Goal: Information Seeking & Learning: Learn about a topic

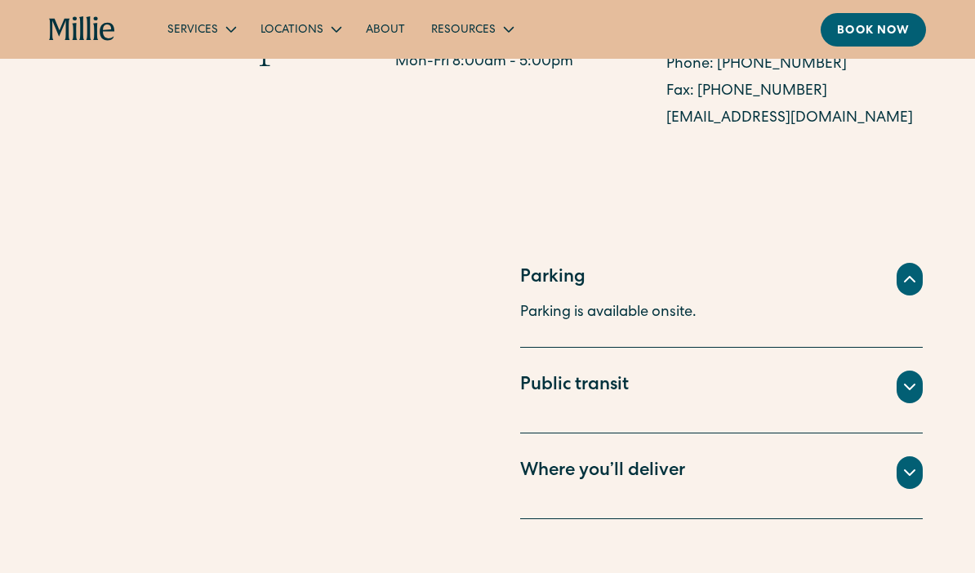
scroll to position [1059, 0]
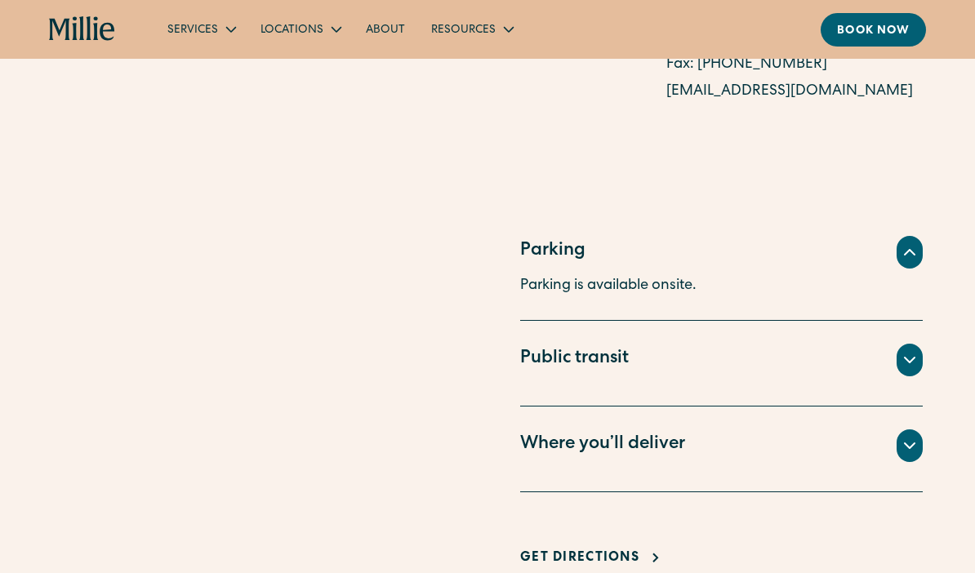
click at [908, 438] on icon at bounding box center [910, 446] width 20 height 20
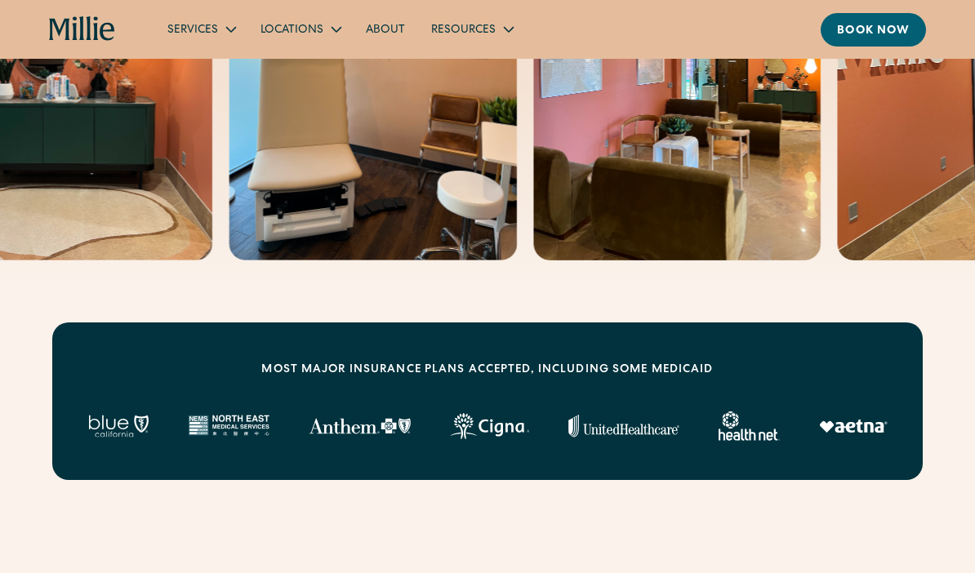
scroll to position [234, 0]
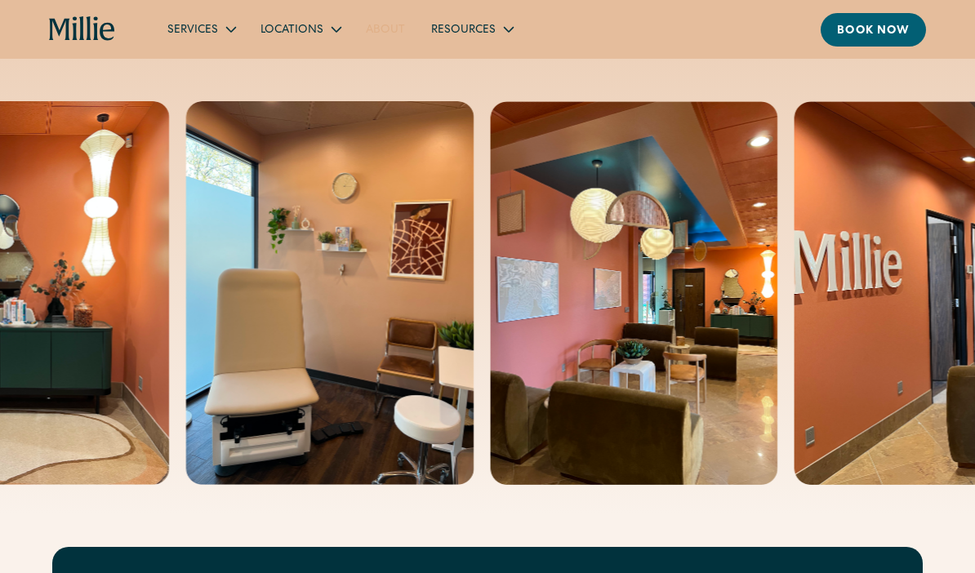
click at [371, 26] on link "About" at bounding box center [385, 29] width 65 height 27
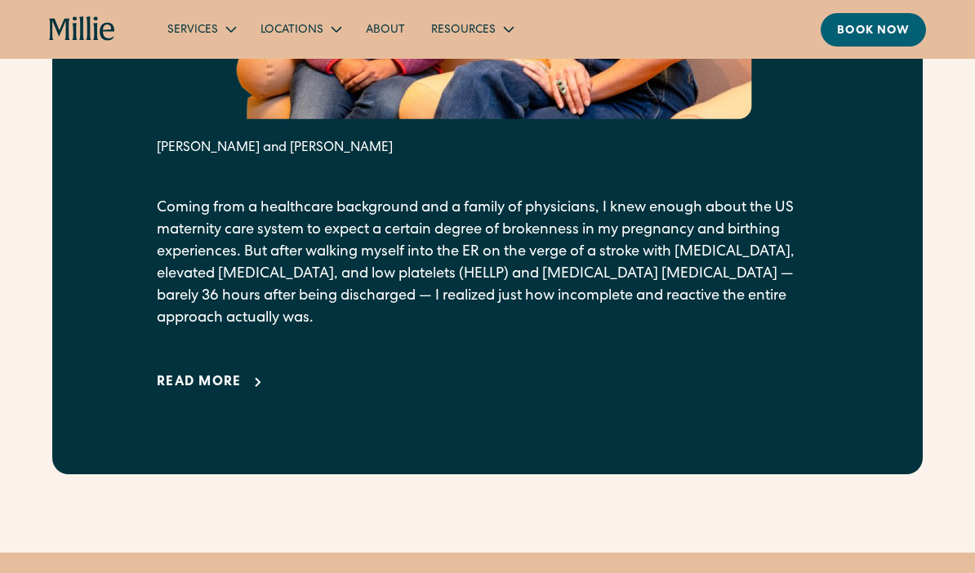
scroll to position [951, 0]
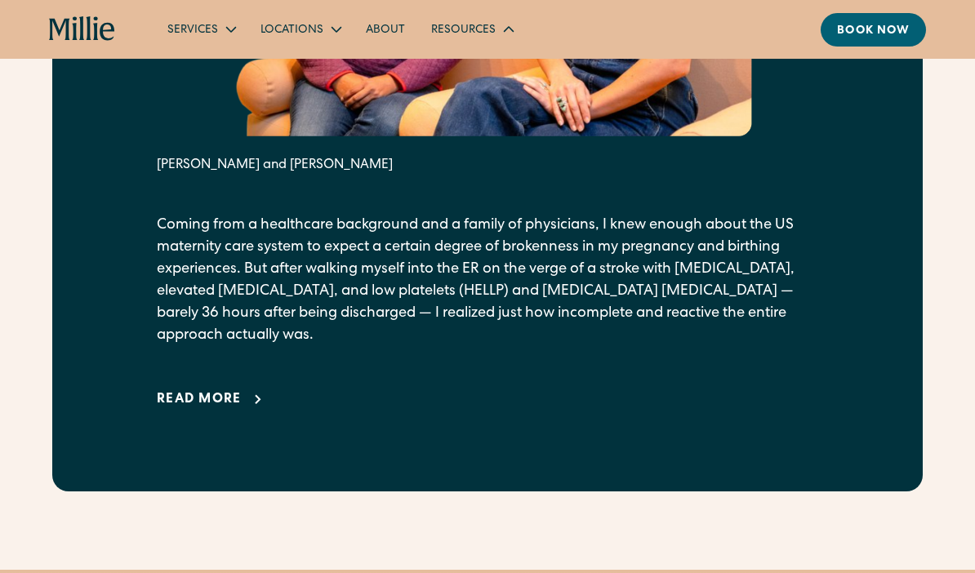
click at [457, 29] on div "Resources" at bounding box center [463, 30] width 64 height 17
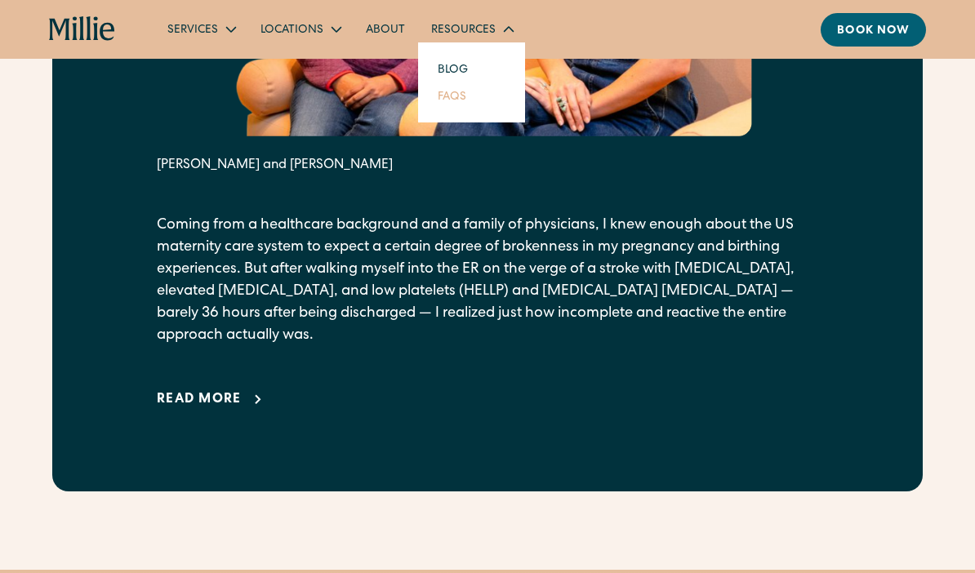
click at [451, 93] on link "FAQs" at bounding box center [451, 95] width 55 height 27
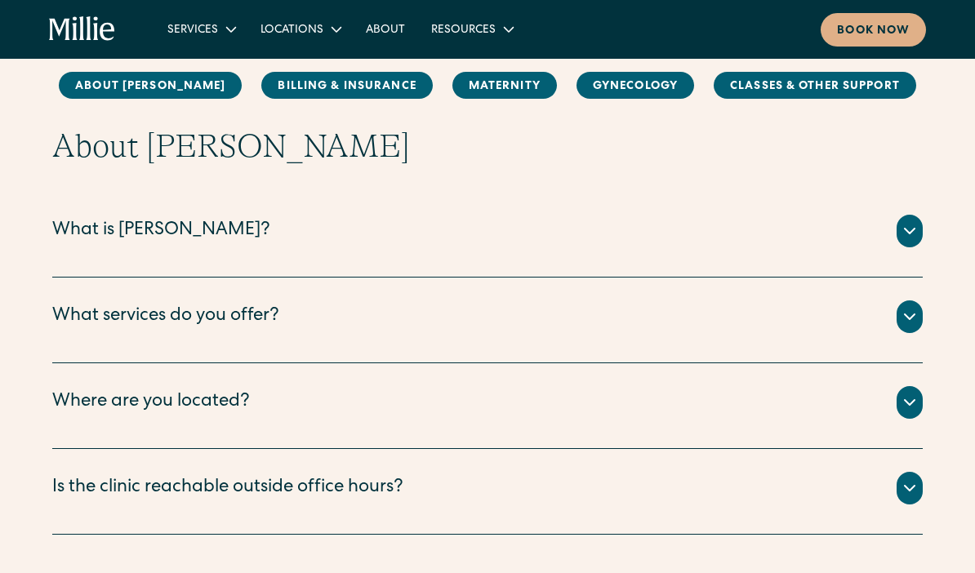
scroll to position [259, 0]
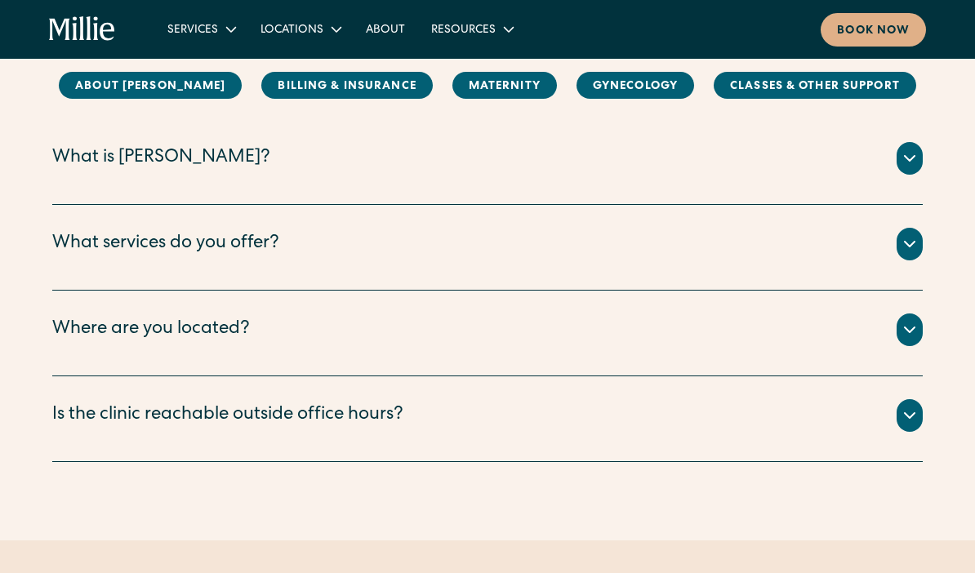
click at [338, 242] on div "What services do you offer?" at bounding box center [487, 244] width 870 height 33
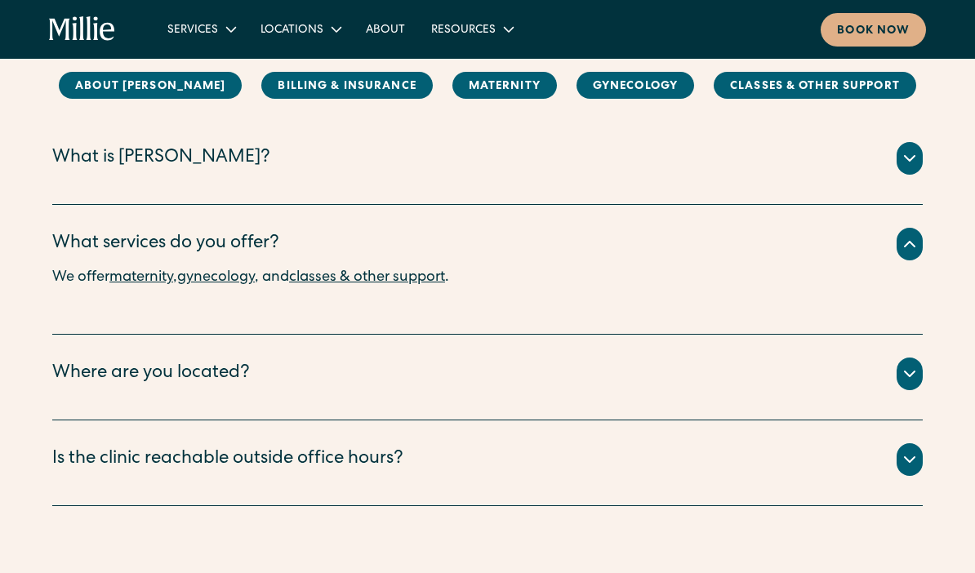
click at [303, 380] on div "Where are you located?" at bounding box center [487, 374] width 870 height 33
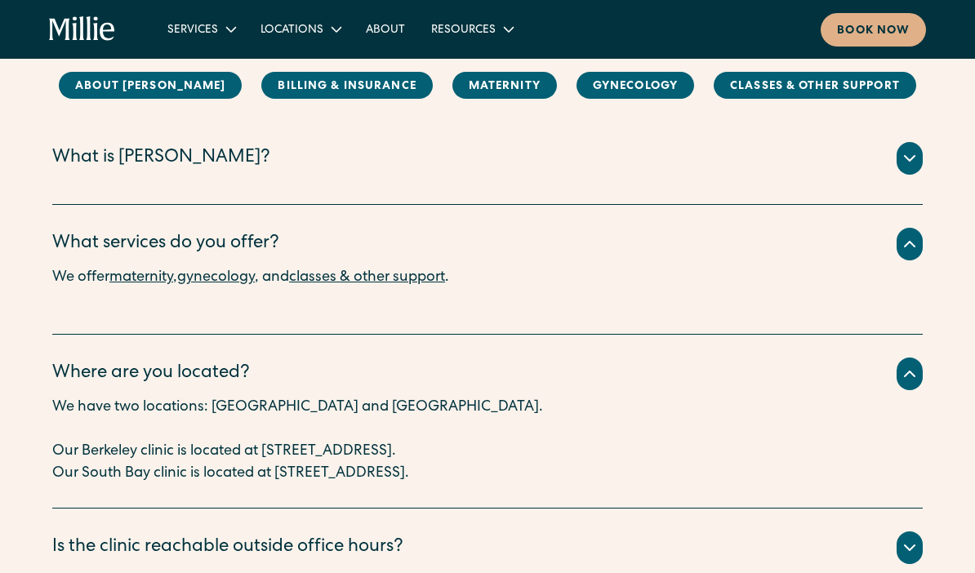
click at [310, 544] on div "Is the clinic reachable outside office hours?" at bounding box center [227, 548] width 351 height 27
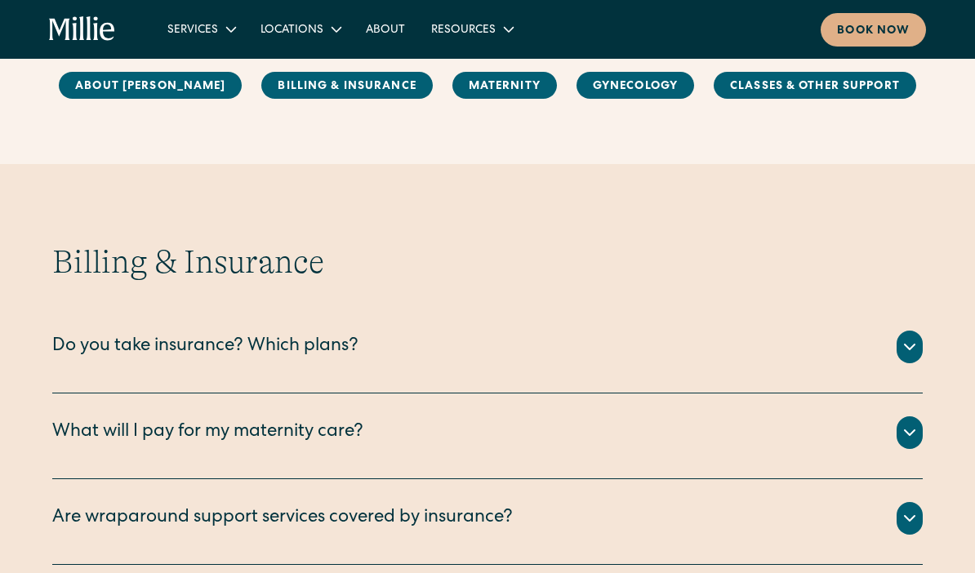
scroll to position [858, 0]
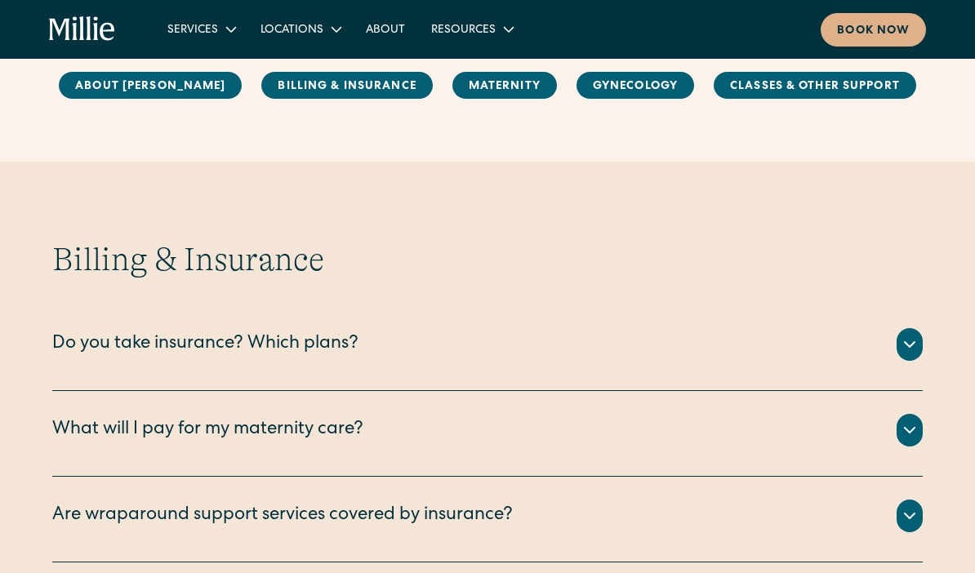
click at [318, 343] on div "Do you take insurance? Which plans?" at bounding box center [205, 344] width 306 height 27
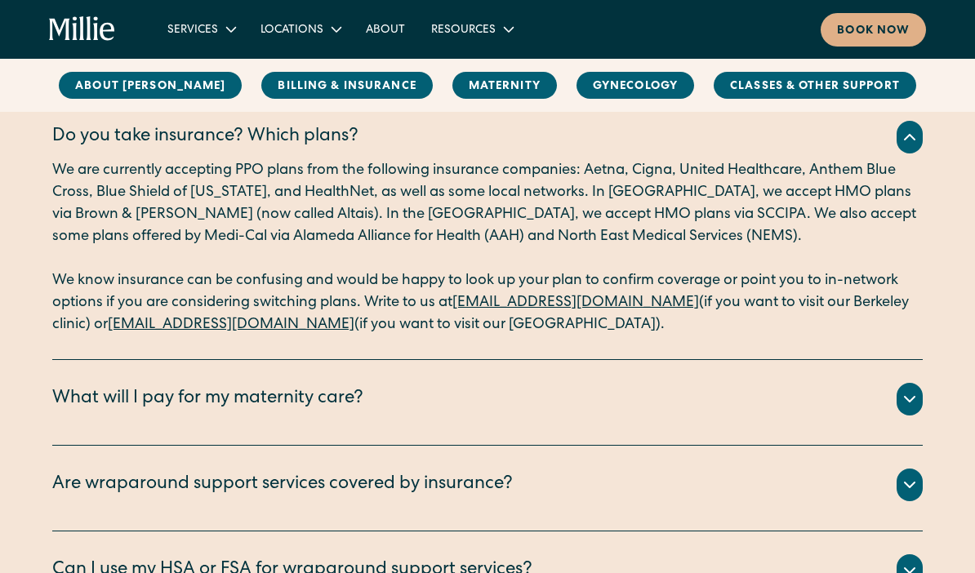
scroll to position [1089, 0]
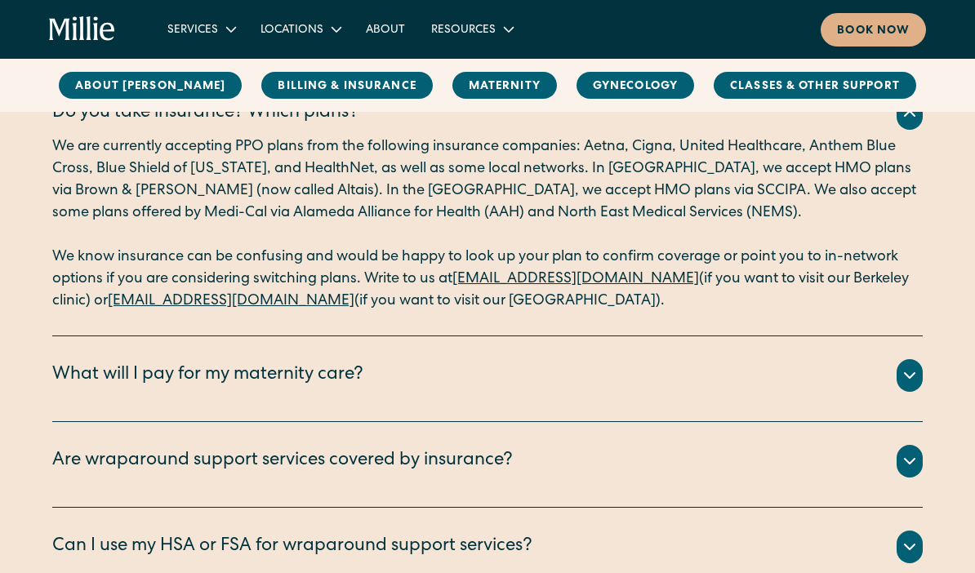
click at [319, 384] on div "What will I pay for my maternity care?" at bounding box center [207, 375] width 311 height 27
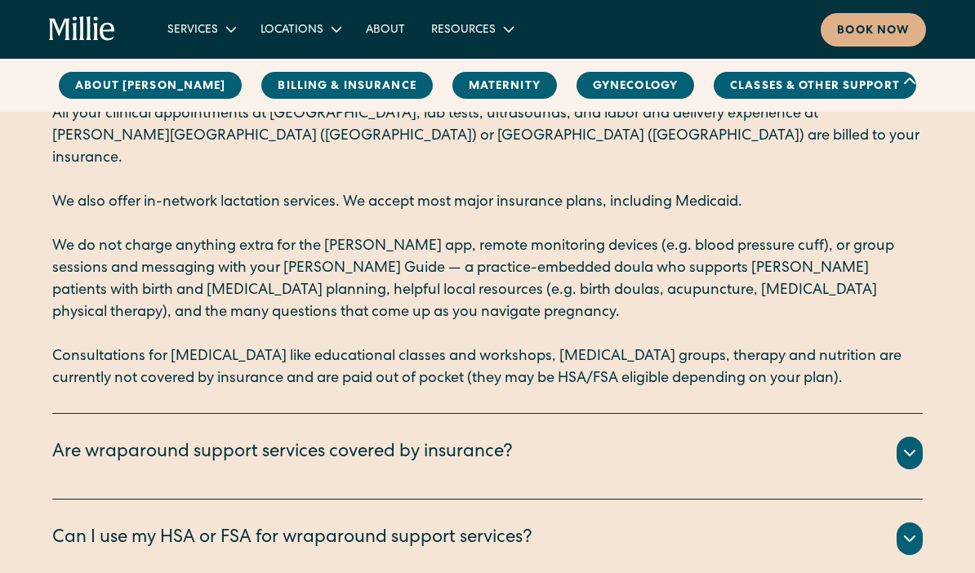
scroll to position [1388, 0]
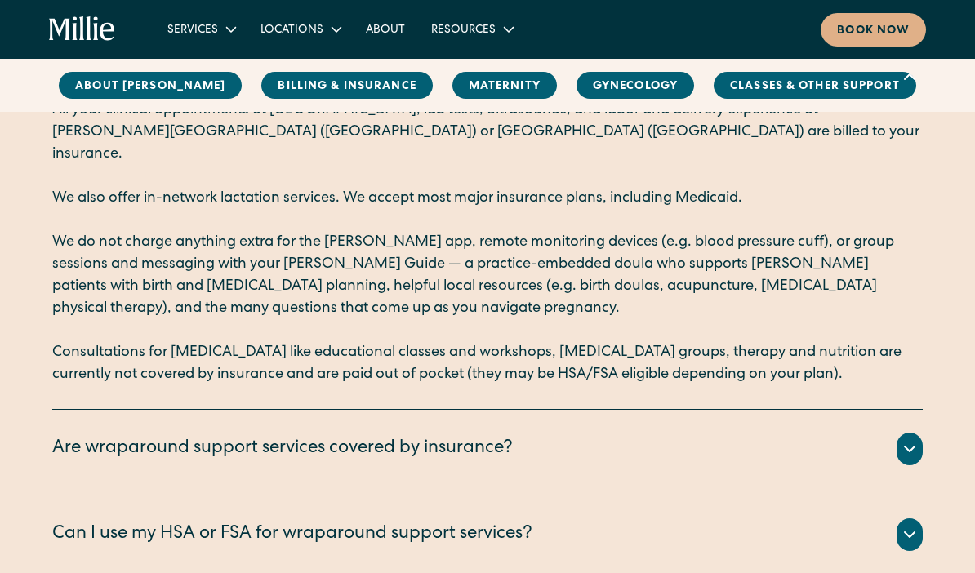
click at [329, 436] on div "Are wraparound support services covered by insurance?" at bounding box center [282, 449] width 460 height 27
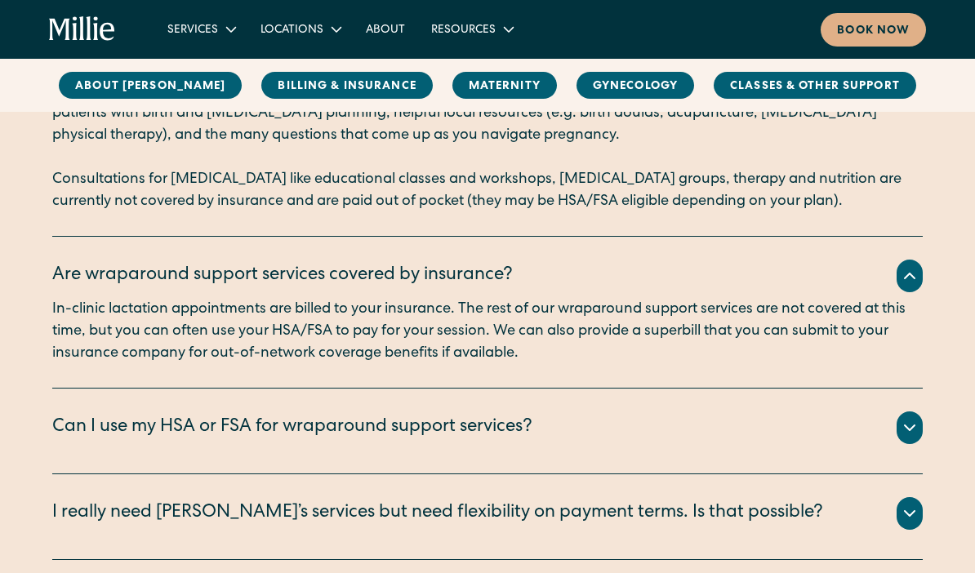
scroll to position [1569, 0]
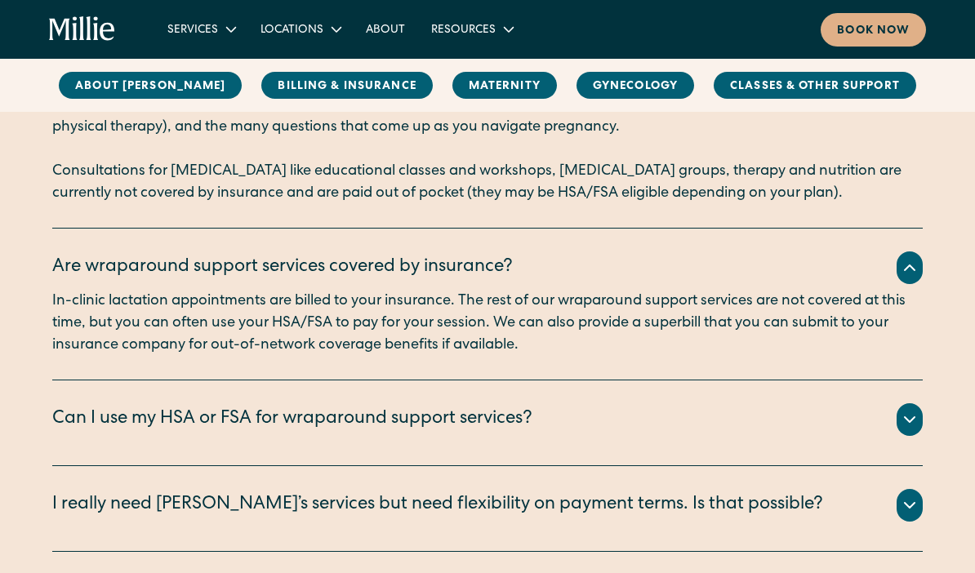
click at [360, 406] on div "Can I use my HSA or FSA for wraparound support services?" at bounding box center [292, 419] width 480 height 27
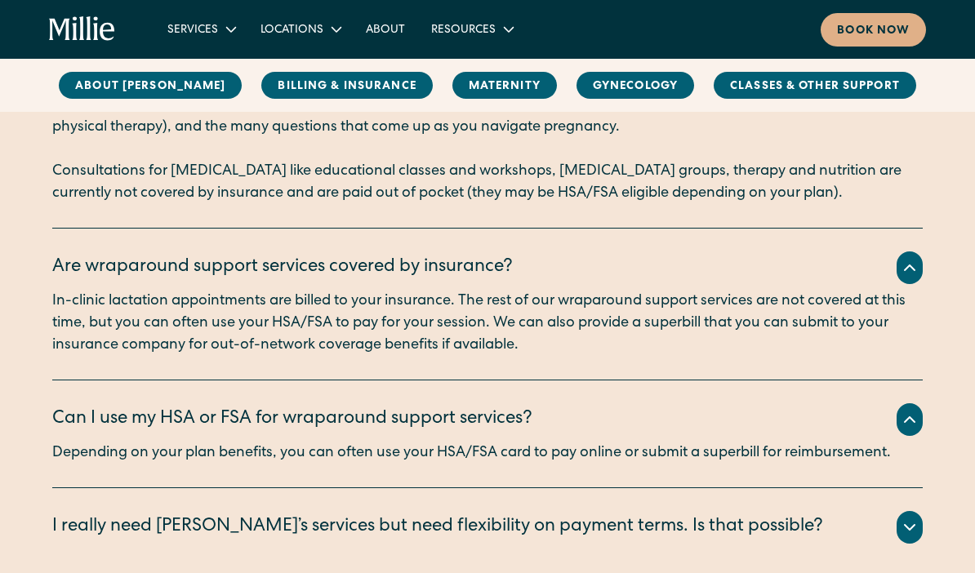
click at [355, 518] on div "I really need [PERSON_NAME]’s services but need flexibility on payment terms. I…" at bounding box center [437, 527] width 771 height 27
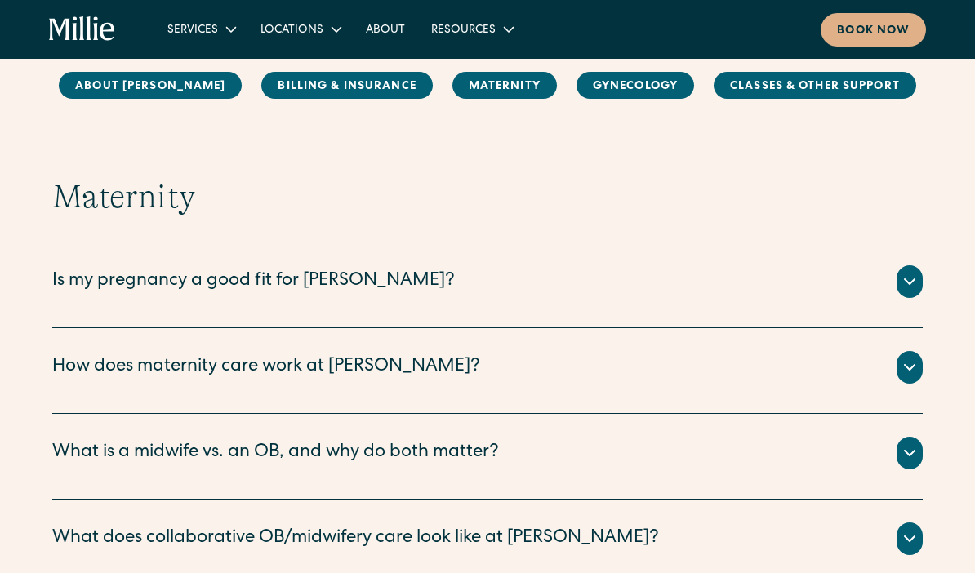
scroll to position [2228, 0]
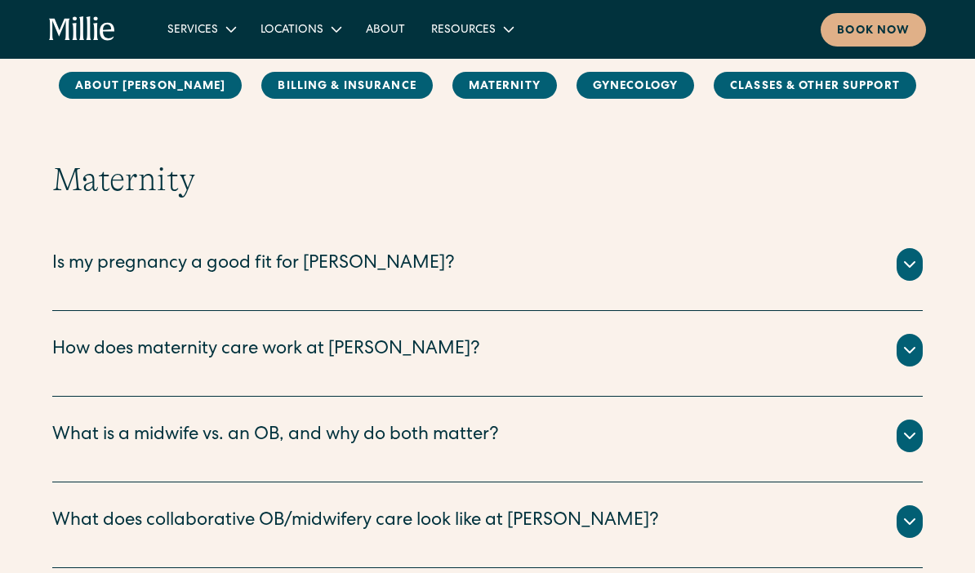
click at [329, 424] on div "What is a midwife vs. an OB, and why do both matter?" at bounding box center [275, 436] width 446 height 27
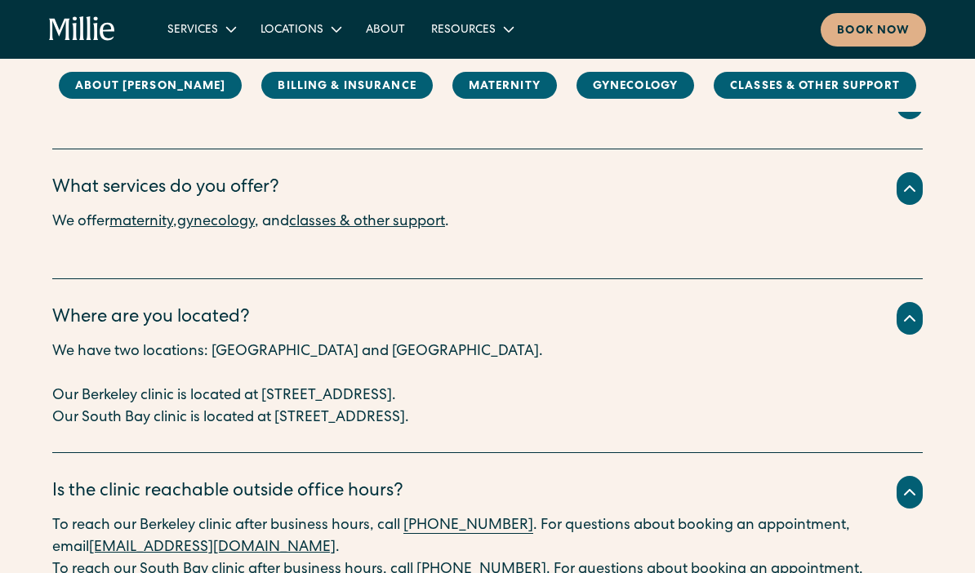
scroll to position [0, 0]
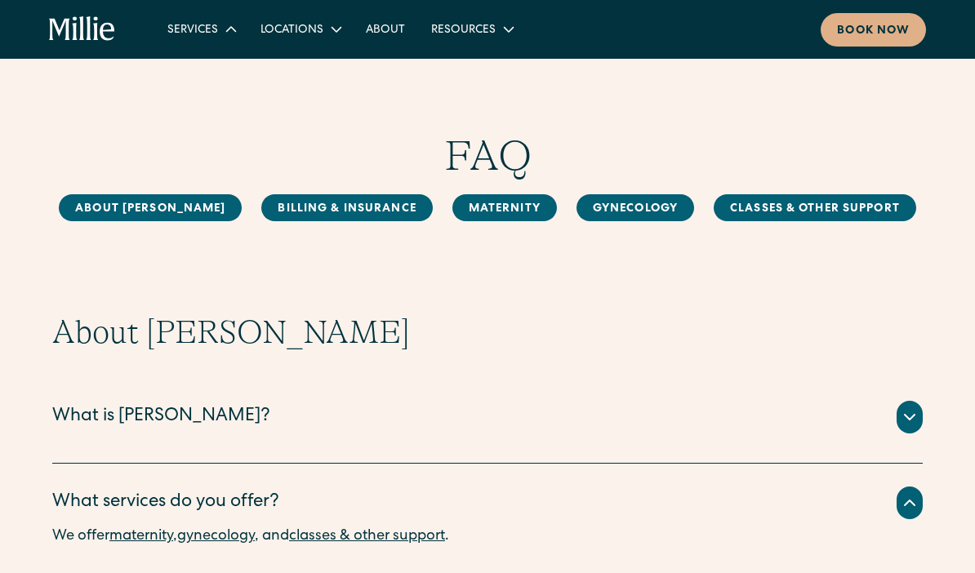
click at [214, 33] on div "Services" at bounding box center [192, 30] width 51 height 17
click at [489, 30] on div "Resources" at bounding box center [463, 30] width 64 height 17
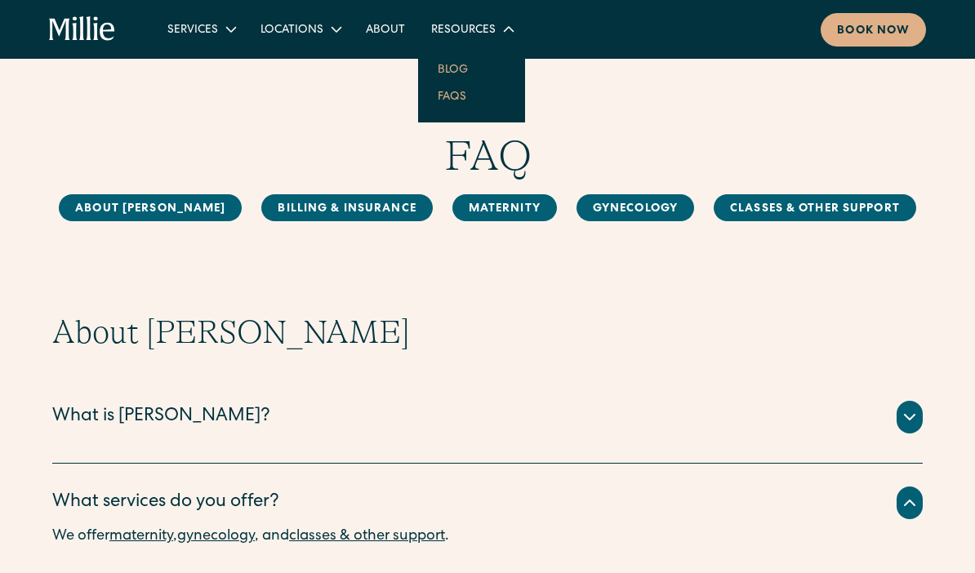
click at [451, 70] on link "Blog" at bounding box center [452, 69] width 56 height 27
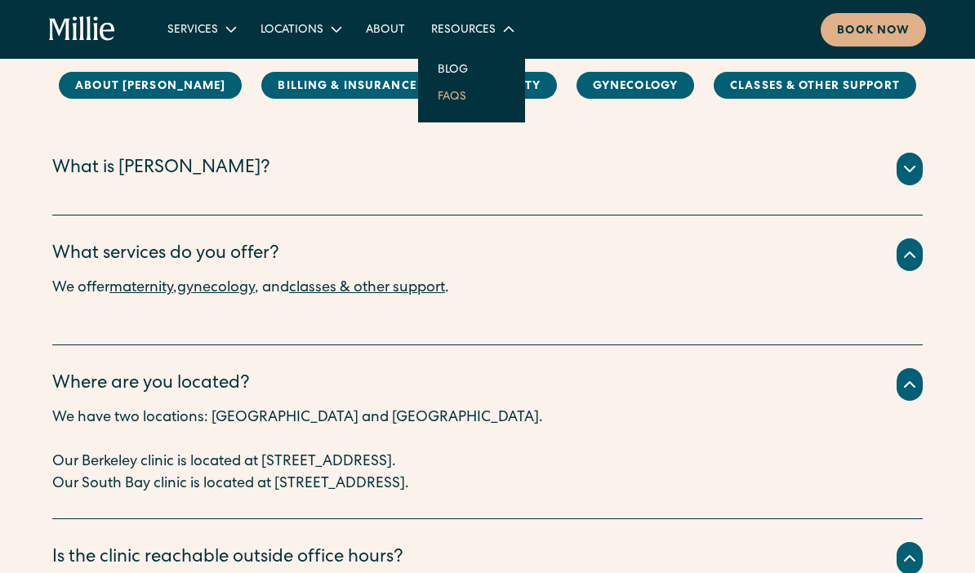
scroll to position [237, 0]
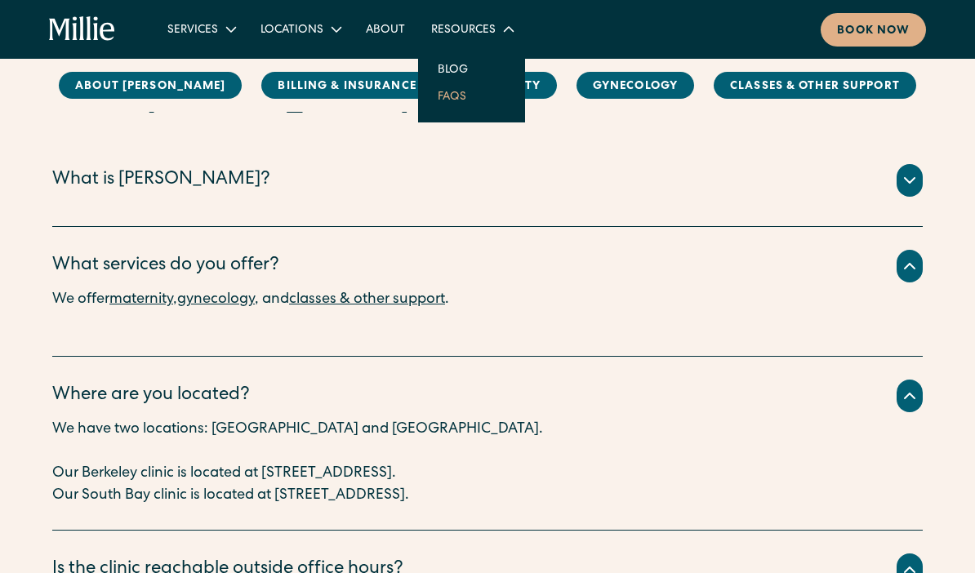
click at [911, 175] on icon at bounding box center [910, 181] width 20 height 20
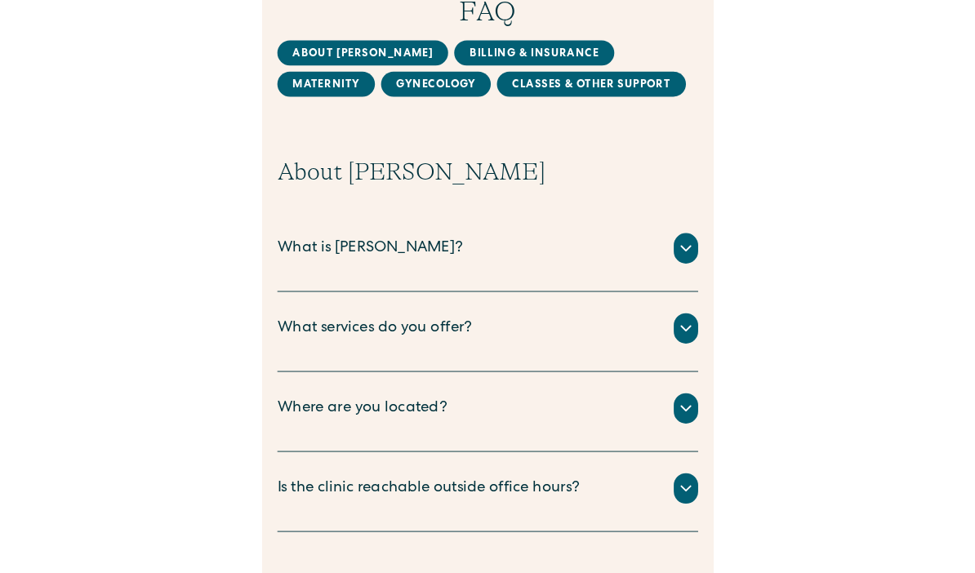
scroll to position [176, 0]
